Goal: Check status: Check status

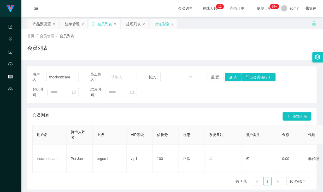
click at [160, 24] on div "赠送彩金" at bounding box center [162, 24] width 15 height 10
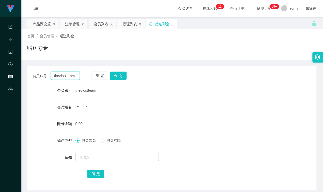
click at [71, 74] on input "theclostteam" at bounding box center [65, 76] width 29 height 8
type input "sasaQ"
click at [113, 75] on button "查 询" at bounding box center [118, 76] width 17 height 8
click at [154, 101] on form "会员账号 SasaQ 会员姓名 [PERSON_NAME] 账号余额 124000.00 操作类型 彩金加款 彩金扣款 金额 确 定" at bounding box center [171, 132] width 289 height 94
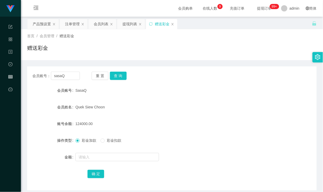
click at [154, 101] on form "会员账号 SasaQ 会员姓名 [PERSON_NAME] 账号余额 124000.00 操作类型 彩金加款 彩金扣款 金额 确 定" at bounding box center [171, 132] width 289 height 94
drag, startPoint x: 71, startPoint y: 76, endPoint x: 25, endPoint y: 75, distance: 45.7
click at [25, 75] on main "关闭左侧 关闭右侧 关闭其它 刷新页面 产品预设置 注单管理 会员列表 提现列表 赠送彩金 首页 / 会员管理 / 赠送彩金 / 赠送彩金 会员账号： sas…" at bounding box center [172, 104] width 302 height 174
drag, startPoint x: 94, startPoint y: 50, endPoint x: 81, endPoint y: 40, distance: 16.0
click at [94, 50] on div "赠送彩金" at bounding box center [171, 50] width 289 height 12
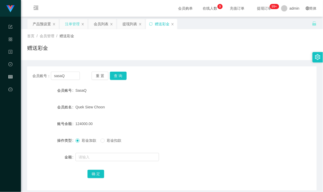
click at [71, 26] on div "注单管理" at bounding box center [72, 24] width 15 height 10
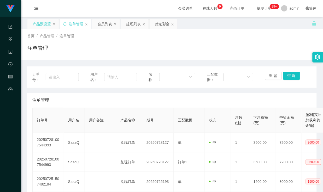
click at [42, 26] on div "产品预设置" at bounding box center [42, 24] width 18 height 10
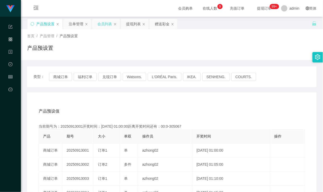
drag, startPoint x: 103, startPoint y: 26, endPoint x: 104, endPoint y: 29, distance: 2.6
click at [103, 26] on div "会员列表" at bounding box center [104, 24] width 15 height 10
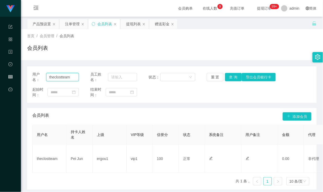
drag, startPoint x: 75, startPoint y: 75, endPoint x: 27, endPoint y: 75, distance: 47.7
click at [27, 75] on div "用户名： theclostteam 员工姓名： 状态： 重 置 查 询 导出会员银行卡 起始时间： 结束时间：" at bounding box center [171, 85] width 289 height 37
paste input "sasaQ"
type input "sasaQ"
click at [228, 77] on button "查 询" at bounding box center [233, 77] width 17 height 8
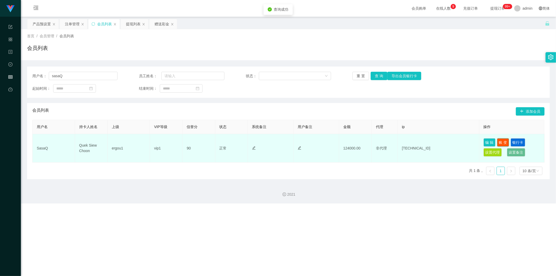
click at [322, 142] on button "账 变" at bounding box center [503, 142] width 12 height 8
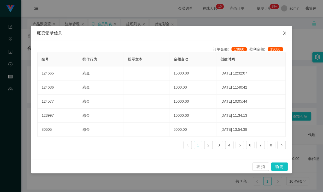
click at [286, 30] on span "Close" at bounding box center [284, 33] width 15 height 15
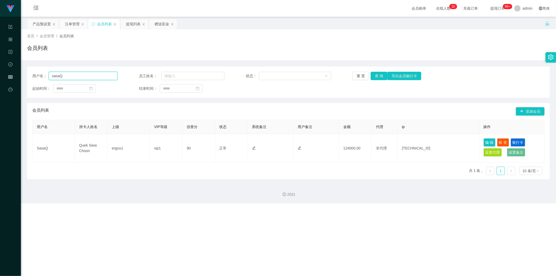
click at [82, 75] on input "sasaQ" at bounding box center [83, 76] width 69 height 8
drag, startPoint x: 79, startPoint y: 71, endPoint x: 27, endPoint y: 72, distance: 51.1
click at [27, 72] on div "用户名： sasaQ 员工姓名： 状态： 重 置 查 询 导出会员银行卡 起始时间： 结束时间：" at bounding box center [288, 82] width 523 height 31
click at [74, 76] on input "sasaQ" at bounding box center [83, 76] width 69 height 8
drag, startPoint x: 79, startPoint y: 75, endPoint x: 37, endPoint y: 74, distance: 42.0
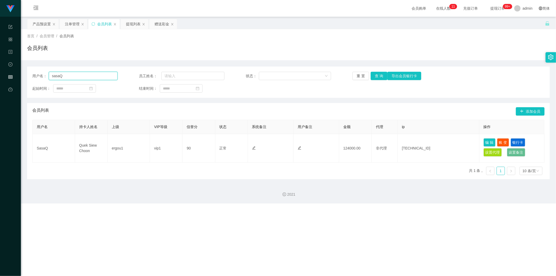
click at [37, 74] on div "用户名： [PERSON_NAME]" at bounding box center [74, 76] width 85 height 8
drag, startPoint x: 136, startPoint y: 50, endPoint x: 139, endPoint y: 44, distance: 7.5
click at [136, 50] on div "会员列表" at bounding box center [288, 50] width 523 height 12
click at [163, 27] on div "赠送彩金" at bounding box center [162, 24] width 15 height 10
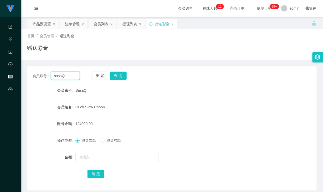
drag, startPoint x: 73, startPoint y: 77, endPoint x: 20, endPoint y: 75, distance: 53.3
click at [20, 75] on section "代理端 系统配置 产品管理 内容中心 数据中心 会员管理 平台首页 保存配置 重置配置 整体风格设置 主题色 导航设置 内容区域宽度 定宽 固定Header …" at bounding box center [161, 107] width 323 height 215
click at [121, 76] on button "查 询" at bounding box center [118, 76] width 17 height 8
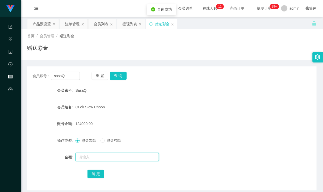
click at [92, 160] on input "text" at bounding box center [116, 157] width 83 height 8
type input "12250"
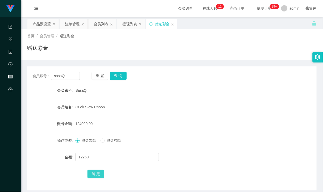
click at [97, 174] on button "确 定" at bounding box center [95, 174] width 17 height 8
click at [201, 124] on div "136250.00" at bounding box center [159, 124] width 169 height 10
drag, startPoint x: 71, startPoint y: 75, endPoint x: 29, endPoint y: 73, distance: 42.9
click at [29, 73] on div "会员账号： sasaQ 重 置 查 询" at bounding box center [171, 76] width 289 height 8
click at [101, 24] on div "会员列表" at bounding box center [101, 24] width 15 height 10
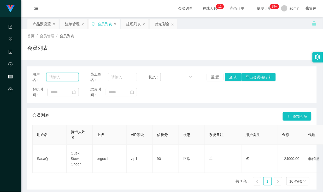
click at [58, 80] on input "text" at bounding box center [62, 77] width 33 height 8
paste input "sasaQ"
type input "sasaQ"
click at [234, 77] on button "查 询" at bounding box center [233, 77] width 17 height 8
click at [232, 77] on button "查 询" at bounding box center [233, 77] width 17 height 8
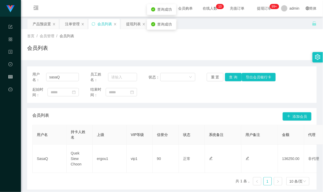
click at [263, 46] on div "会员列表" at bounding box center [171, 50] width 289 height 12
drag, startPoint x: 68, startPoint y: 77, endPoint x: 10, endPoint y: 74, distance: 57.9
click at [10, 74] on section "代理端 系统配置 产品管理 内容中心 数据中心 会员管理 平台首页 保存配置 重置配置 整体风格设置 主题色 导航设置 内容区域宽度 定宽 固定Header …" at bounding box center [161, 107] width 323 height 214
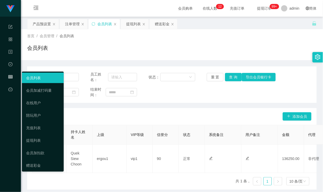
click at [151, 46] on div "会员列表" at bounding box center [171, 50] width 289 height 12
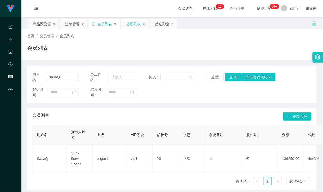
click at [134, 22] on div "提现列表" at bounding box center [133, 24] width 15 height 10
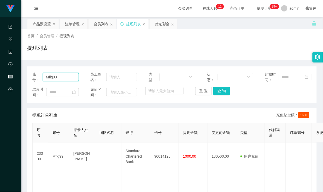
drag, startPoint x: 22, startPoint y: 74, endPoint x: 15, endPoint y: 74, distance: 7.8
paste input "sasaQ"
type input "sasaQ"
click at [220, 93] on button "查 询" at bounding box center [221, 91] width 17 height 8
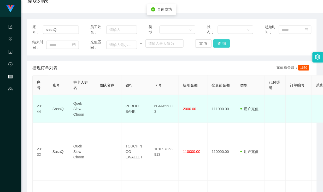
scroll to position [58, 0]
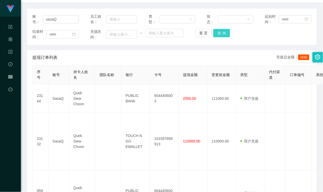
click at [221, 33] on button "查 询" at bounding box center [221, 33] width 17 height 8
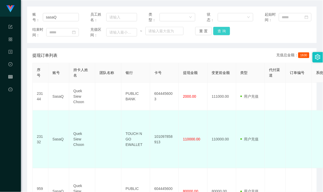
scroll to position [116, 0]
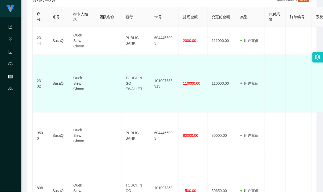
click at [189, 85] on span "110000.00" at bounding box center [191, 83] width 17 height 4
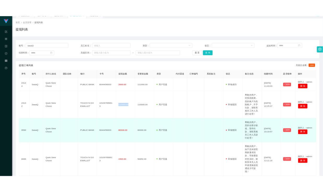
scroll to position [0, 0]
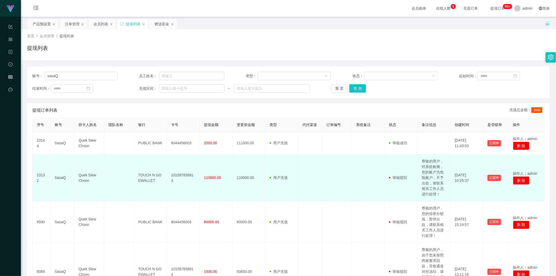
click at [147, 177] on td "TOUCH N GO EWALLET" at bounding box center [150, 177] width 33 height 47
click at [154, 190] on td "TOUCH N GO EWALLET" at bounding box center [150, 177] width 33 height 47
click at [186, 179] on td "101097858913" at bounding box center [183, 177] width 33 height 47
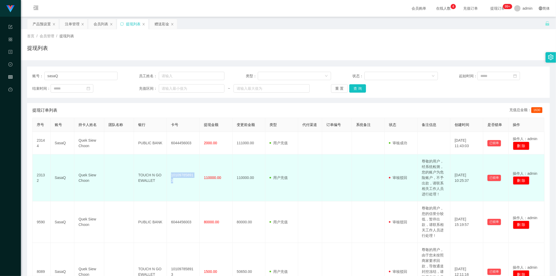
click at [186, 179] on td "101097858913" at bounding box center [183, 177] width 33 height 47
click at [185, 179] on td "101097858913" at bounding box center [183, 177] width 33 height 47
click at [219, 167] on td "110000.00" at bounding box center [216, 177] width 33 height 47
click at [146, 175] on td "TOUCH N GO EWALLET" at bounding box center [150, 177] width 33 height 47
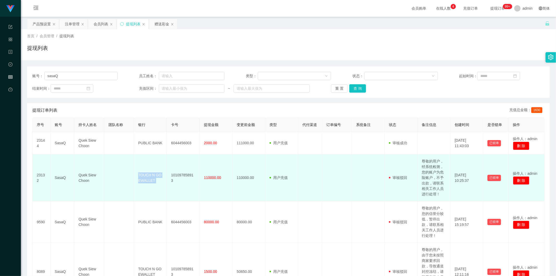
click at [146, 175] on td "TOUCH N GO EWALLET" at bounding box center [150, 177] width 33 height 47
copy td "TOUCH N GO EWALLET"
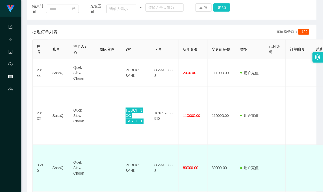
scroll to position [87, 0]
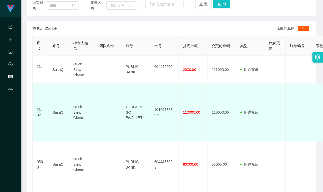
click at [165, 110] on td "101097858913" at bounding box center [164, 113] width 29 height 58
copy td "101097858913"
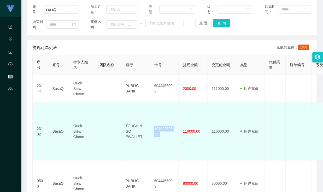
scroll to position [58, 0]
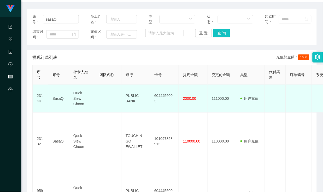
click at [79, 97] on td "Quek Siew Choon" at bounding box center [82, 99] width 26 height 28
copy td "Quek Siew Choon"
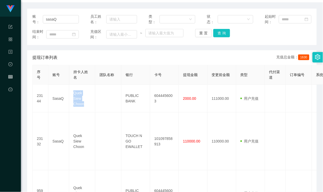
scroll to position [0, 0]
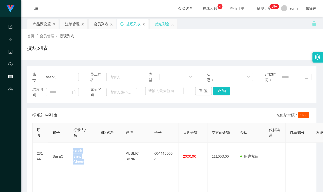
click at [158, 22] on div "赠送彩金" at bounding box center [162, 24] width 15 height 10
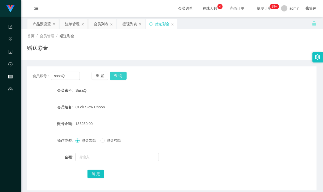
click at [119, 76] on button "查 询" at bounding box center [118, 76] width 17 height 8
click at [83, 123] on span "136250.00" at bounding box center [83, 124] width 17 height 4
copy span "136250.00"
drag, startPoint x: 166, startPoint y: 50, endPoint x: 179, endPoint y: 47, distance: 13.4
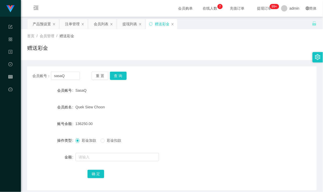
click at [166, 50] on div "赠送彩金" at bounding box center [171, 50] width 289 height 12
click at [118, 74] on button "查 询" at bounding box center [118, 76] width 17 height 8
drag, startPoint x: 67, startPoint y: 76, endPoint x: 41, endPoint y: 76, distance: 26.1
click at [41, 76] on div "会员账号： [PERSON_NAME]" at bounding box center [55, 76] width 47 height 8
click at [117, 76] on button "查 询" at bounding box center [118, 76] width 17 height 8
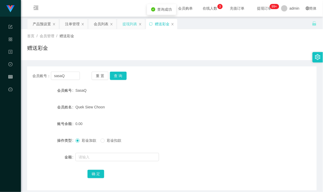
click at [126, 25] on div "提现列表" at bounding box center [129, 24] width 15 height 10
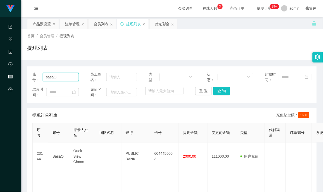
drag, startPoint x: 65, startPoint y: 79, endPoint x: 19, endPoint y: 79, distance: 46.7
click at [221, 90] on button "查 询" at bounding box center [221, 91] width 17 height 8
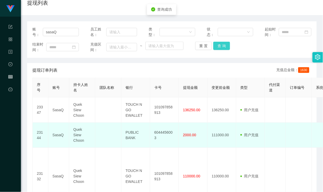
scroll to position [58, 0]
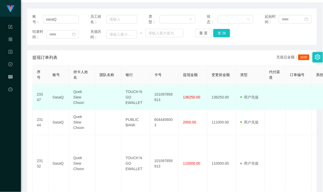
click at [131, 93] on td "TOUCH N GO EWALLET" at bounding box center [135, 97] width 29 height 25
copy td "TOUCH N GO EWALLET"
click at [161, 94] on td "101097858913" at bounding box center [164, 97] width 29 height 25
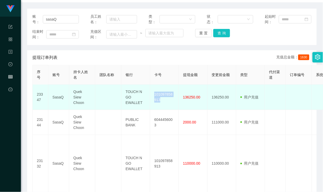
click at [161, 94] on td "101097858913" at bounding box center [164, 97] width 29 height 25
copy td "101097858913"
click at [79, 96] on td "Quek Siew Choon" at bounding box center [82, 97] width 26 height 25
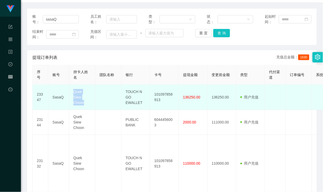
copy td "Quek Siew Choon"
click at [192, 95] on span "136250.00" at bounding box center [191, 97] width 17 height 4
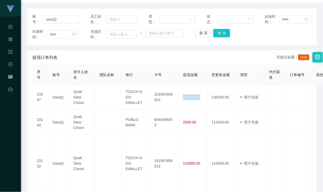
copy span "136250.00"
